Goal: Find specific page/section: Find specific page/section

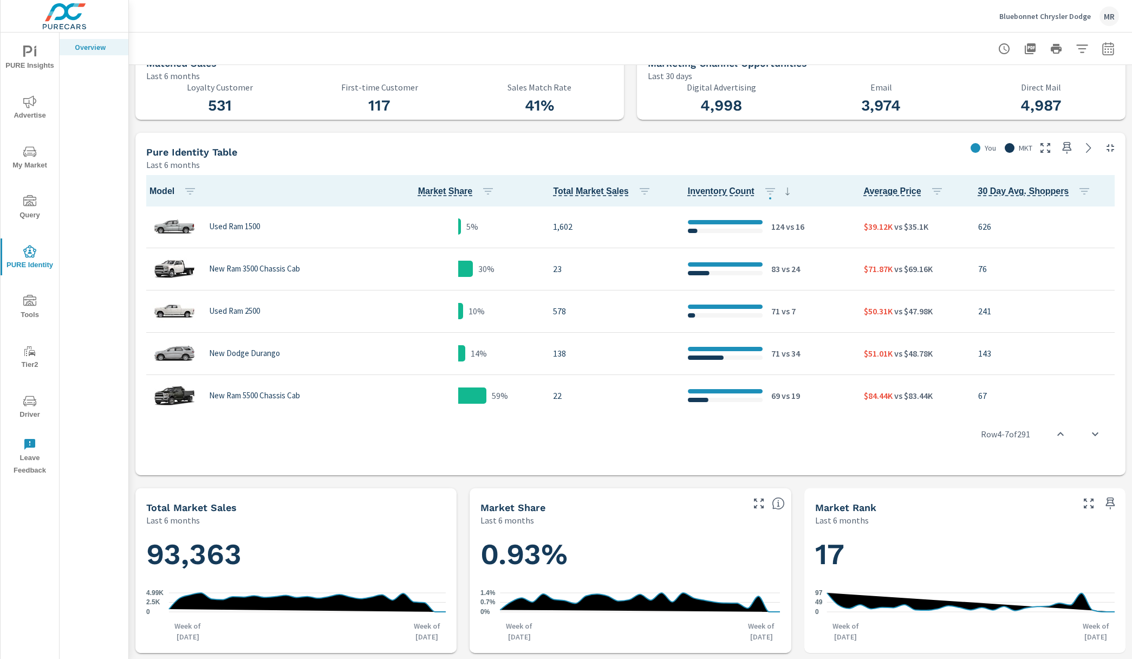
scroll to position [600, 0]
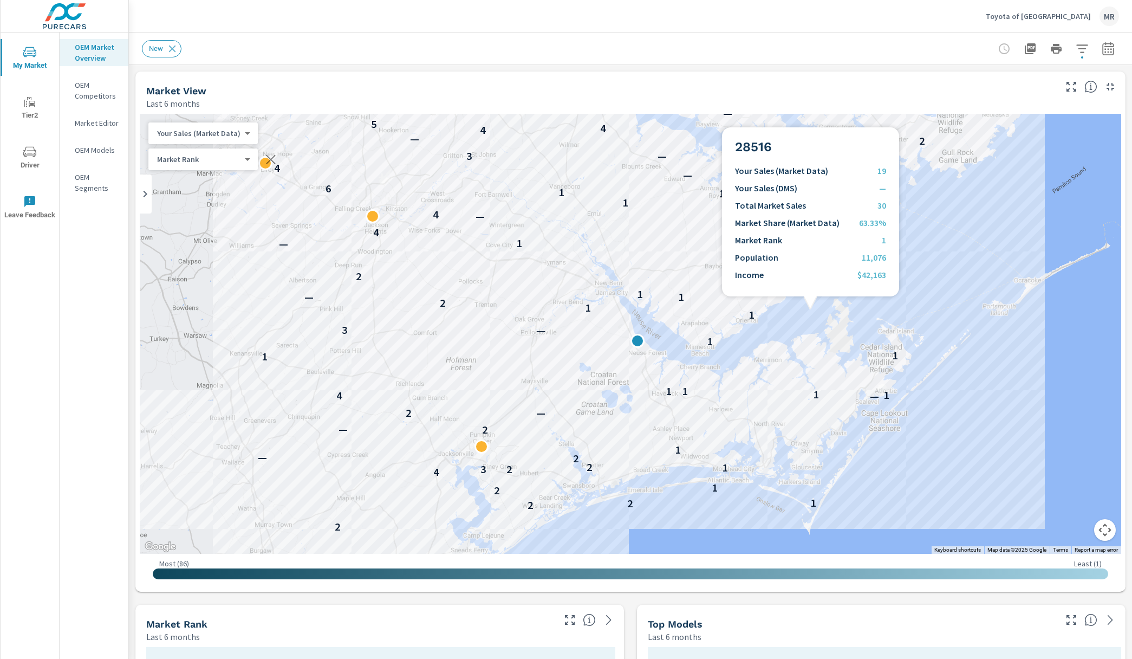
scroll to position [1, 0]
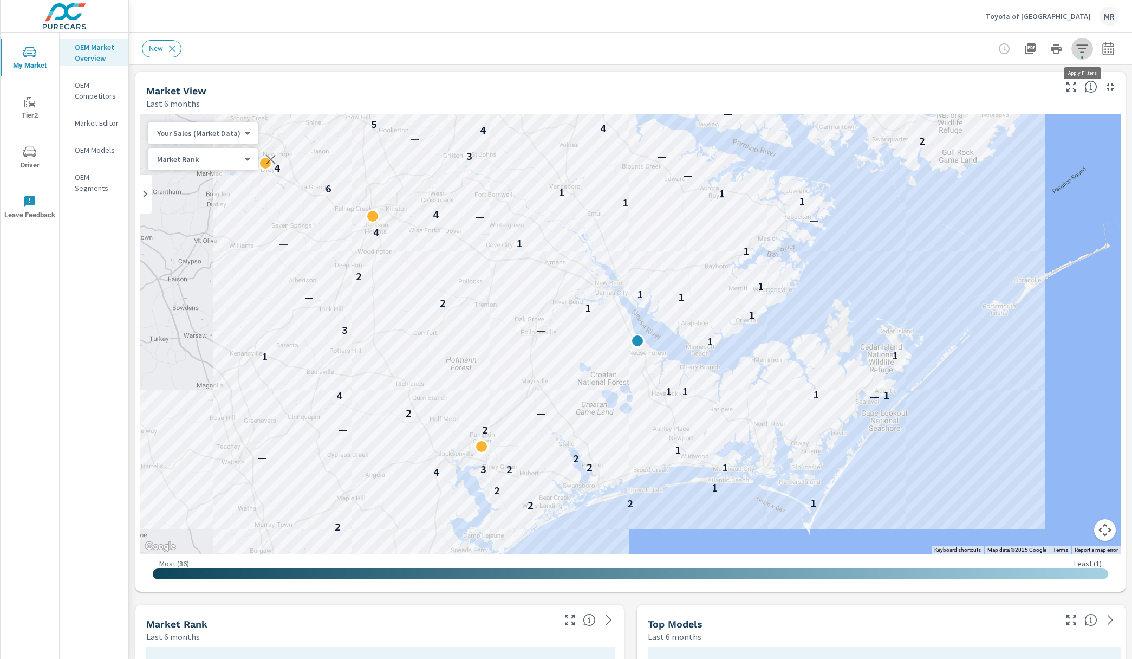
click at [1080, 45] on icon "button" at bounding box center [1082, 48] width 13 height 13
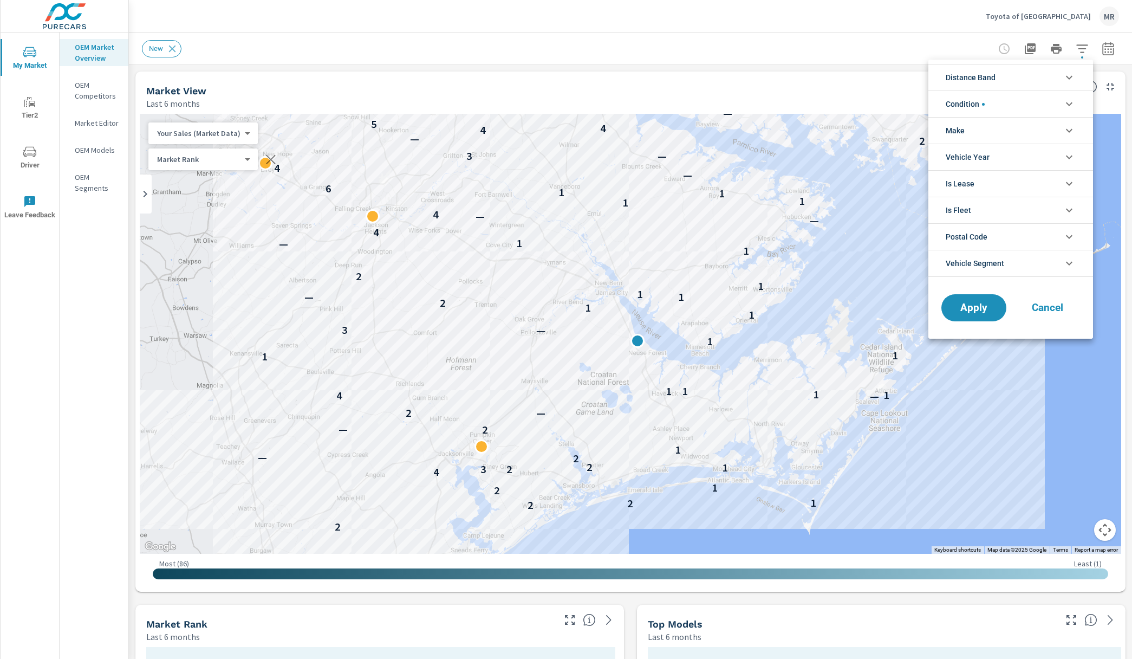
click at [1063, 77] on icon "filter options" at bounding box center [1069, 77] width 13 height 13
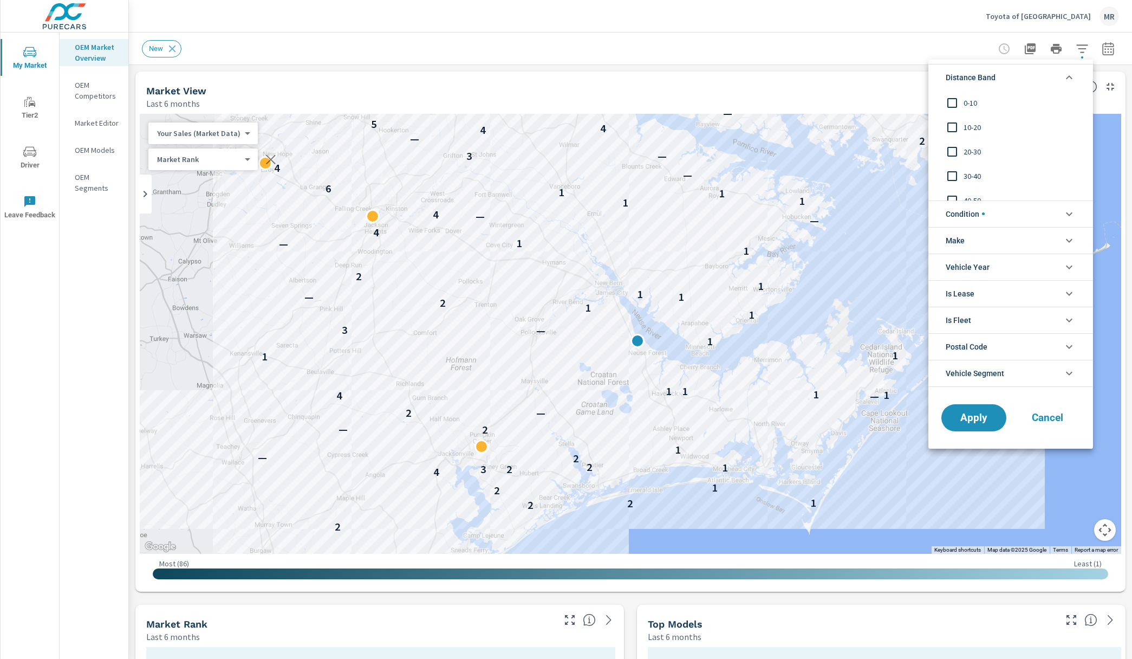
click at [1063, 77] on icon "filter options" at bounding box center [1069, 77] width 13 height 13
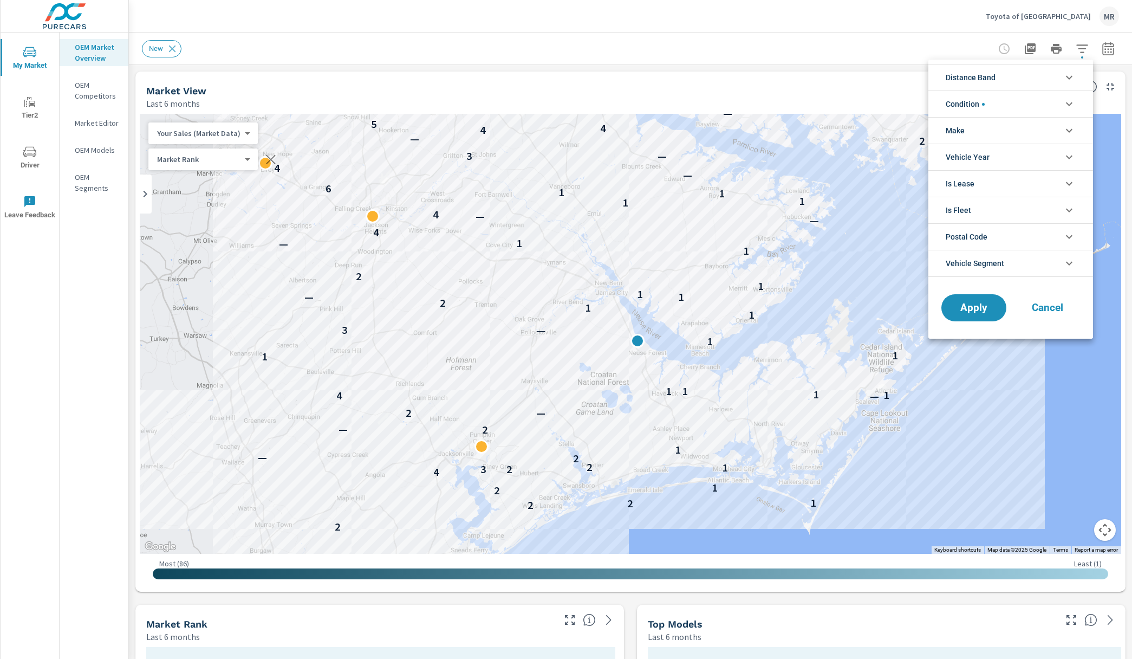
click at [866, 43] on div at bounding box center [566, 329] width 1132 height 659
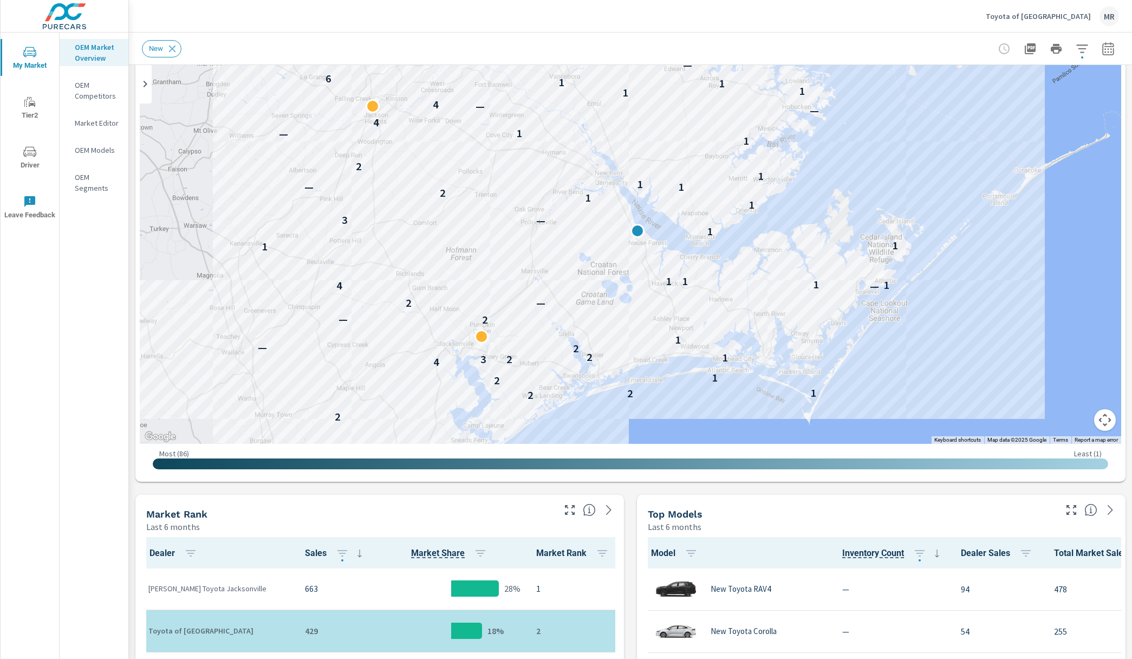
scroll to position [109, 0]
